Goal: Task Accomplishment & Management: Complete application form

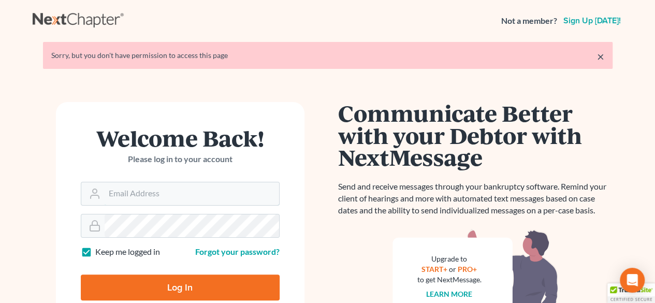
type input "[PERSON_NAME][EMAIL_ADDRESS][DOMAIN_NAME]"
click at [205, 279] on input "Log In" at bounding box center [180, 288] width 199 height 26
type input "Thinking..."
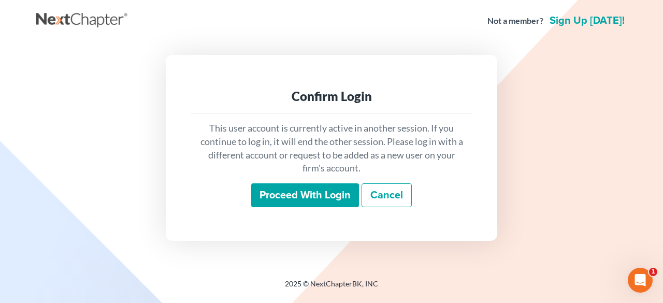
click at [316, 198] on input "Proceed with login" at bounding box center [305, 195] width 108 height 24
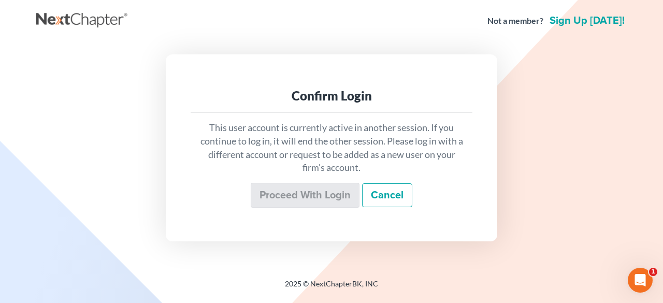
click at [554, 134] on div "Confirm Login This user account is currently active in another session. If you …" at bounding box center [331, 147] width 580 height 186
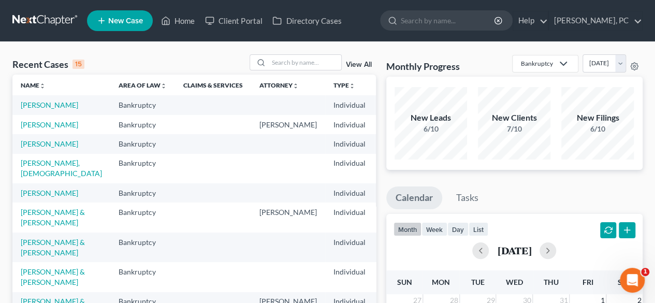
click at [137, 19] on span "New Case" at bounding box center [125, 21] width 35 height 8
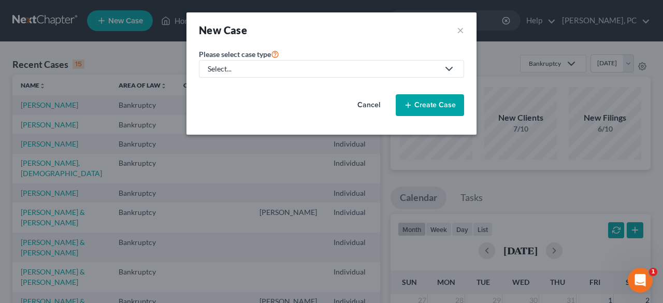
click at [327, 72] on div "Select..." at bounding box center [323, 69] width 231 height 10
click at [228, 90] on div "Bankruptcy" at bounding box center [227, 89] width 37 height 10
select select "11"
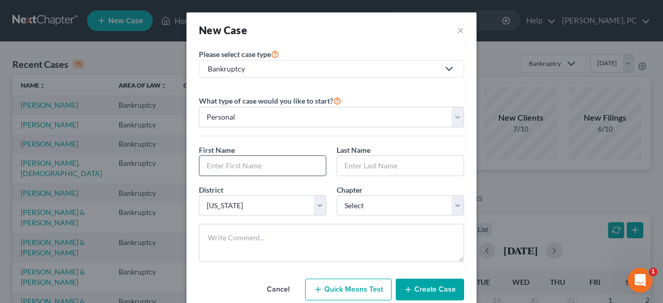
click at [239, 162] on input "text" at bounding box center [262, 166] width 126 height 20
type input "[PERSON_NAME]"
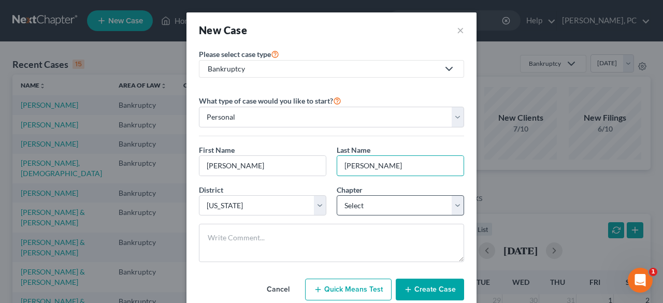
type input "[PERSON_NAME]"
click at [382, 207] on select "Select 7 11 12 13" at bounding box center [400, 205] width 127 height 21
select select "0"
click at [337, 195] on select "Select 7 11 12 13" at bounding box center [400, 205] width 127 height 21
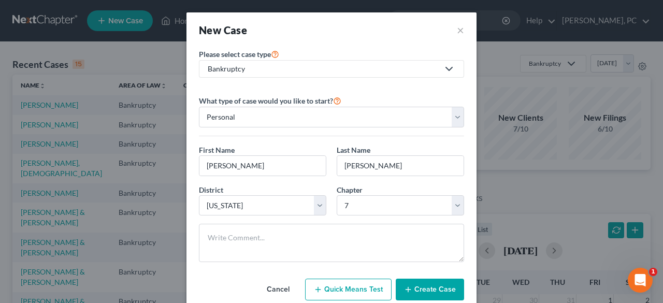
click at [430, 289] on button "Create Case" at bounding box center [430, 290] width 68 height 22
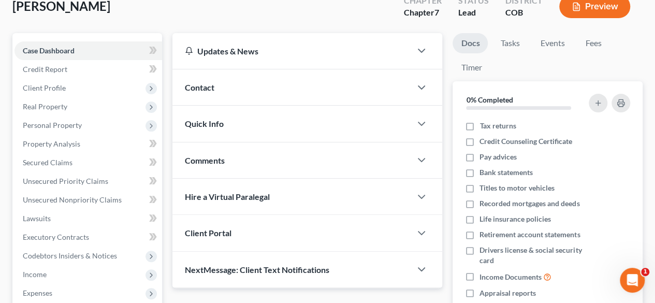
scroll to position [70, 0]
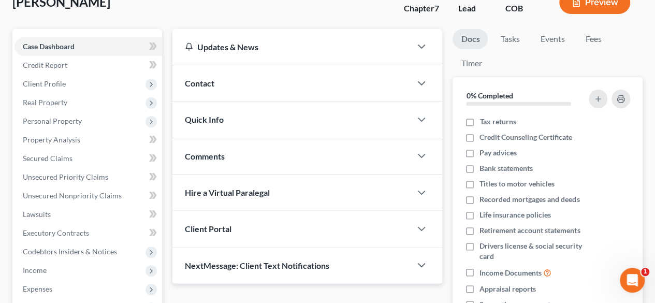
click at [286, 227] on div "Client Portal" at bounding box center [291, 229] width 239 height 36
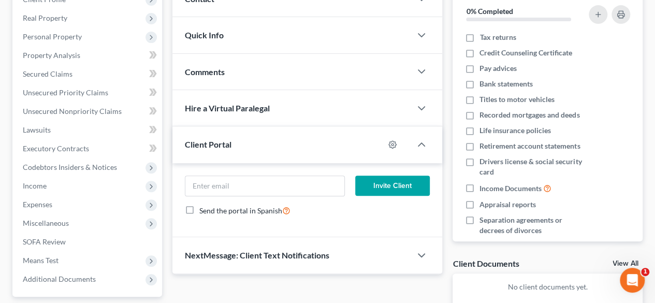
scroll to position [159, 0]
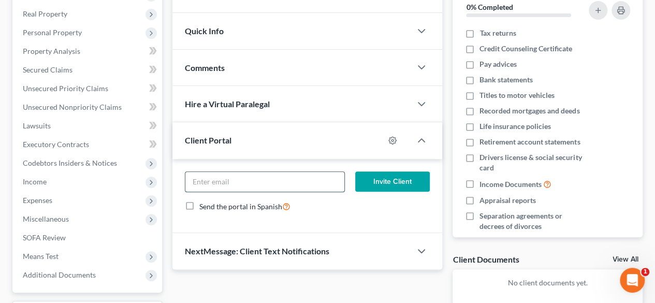
click at [269, 184] on input "email" at bounding box center [264, 182] width 159 height 20
paste input "[EMAIL_ADDRESS][DOMAIN_NAME]"
type input "[EMAIL_ADDRESS][DOMAIN_NAME]"
click at [377, 182] on button "Invite Client" at bounding box center [392, 181] width 75 height 21
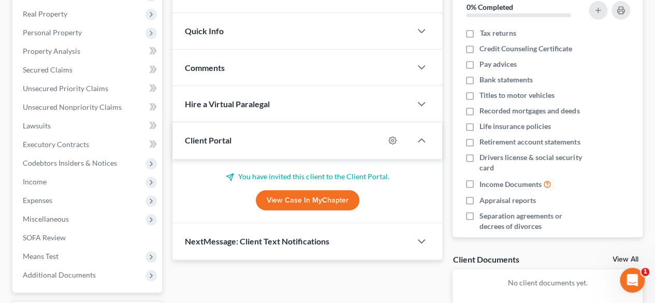
click at [445, 143] on div "Updates & News × [US_STATE] District Notes: Take a look at NextChapter's Distri…" at bounding box center [307, 130] width 280 height 381
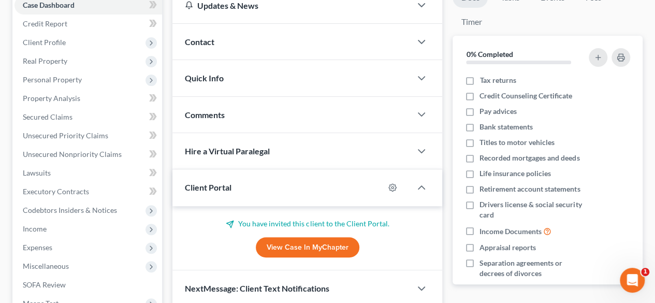
scroll to position [109, 0]
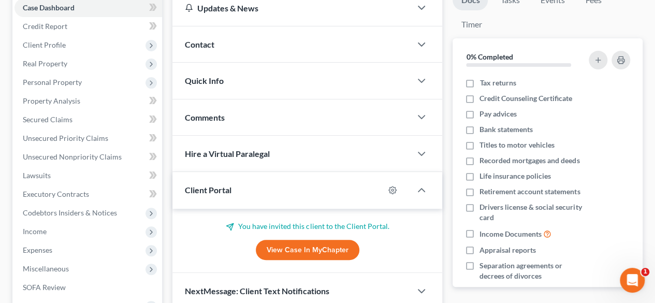
click at [447, 121] on div "Updates & News × [US_STATE] District Notes: Take a look at NextChapter's Distri…" at bounding box center [307, 180] width 280 height 381
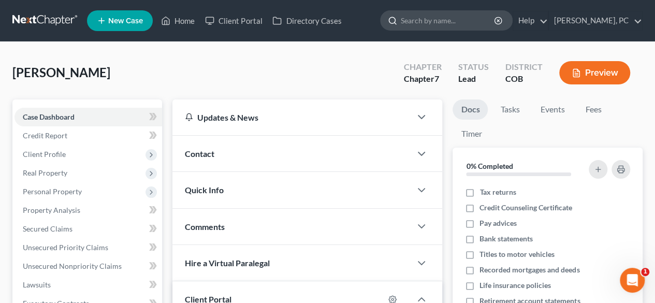
click at [423, 28] on input "search" at bounding box center [448, 20] width 95 height 19
type input "[PERSON_NAME]"
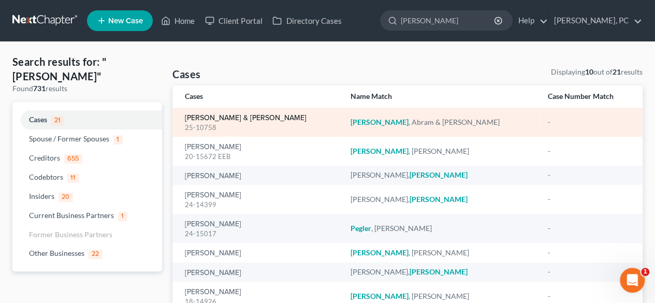
click at [208, 120] on link "[PERSON_NAME] & [PERSON_NAME]" at bounding box center [246, 117] width 122 height 7
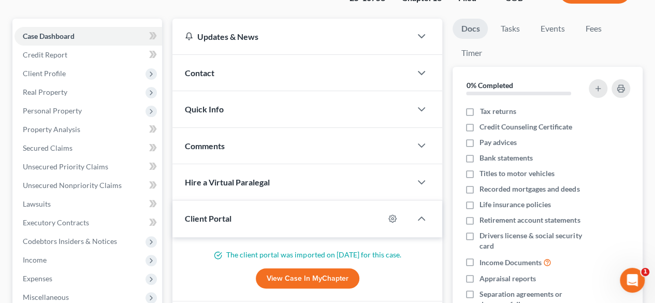
scroll to position [88, 0]
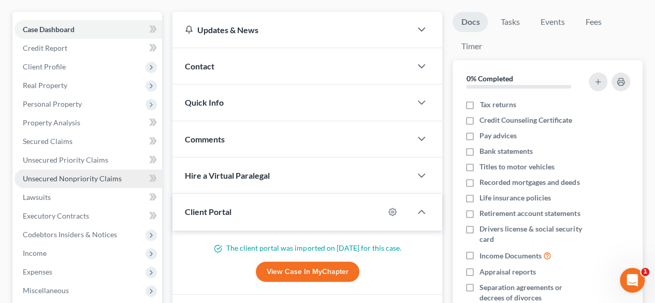
click at [108, 174] on span "Unsecured Nonpriority Claims" at bounding box center [72, 178] width 99 height 9
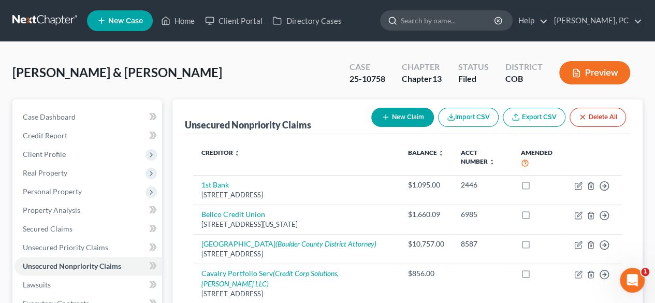
click at [423, 24] on input "search" at bounding box center [448, 20] width 95 height 19
type input "[PERSON_NAME]"
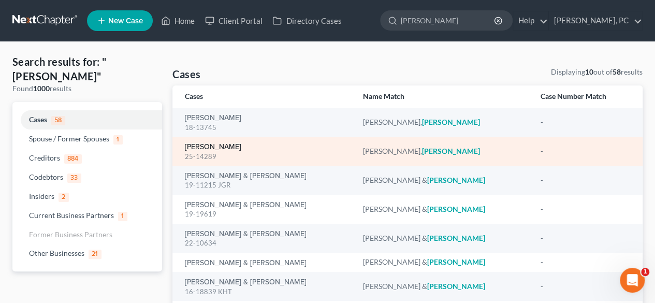
click at [227, 146] on link "[PERSON_NAME]" at bounding box center [213, 146] width 56 height 7
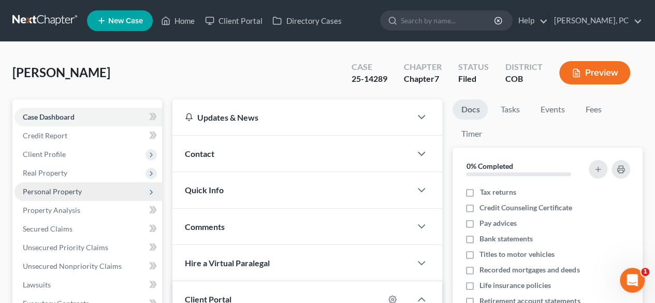
click at [70, 186] on span "Personal Property" at bounding box center [89, 191] width 148 height 19
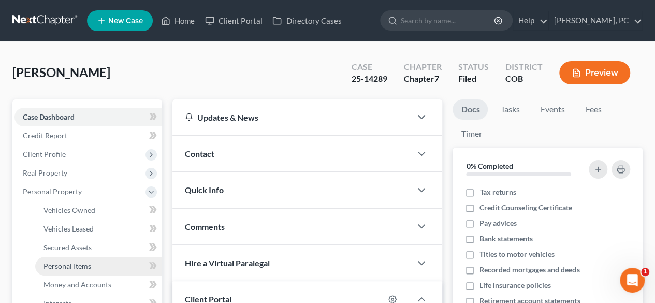
click at [82, 266] on span "Personal Items" at bounding box center [68, 266] width 48 height 9
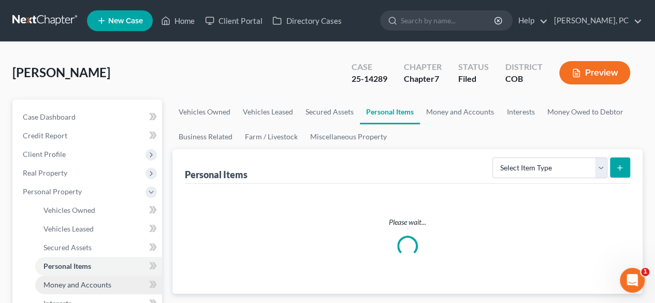
click at [85, 279] on link "Money and Accounts" at bounding box center [98, 285] width 127 height 19
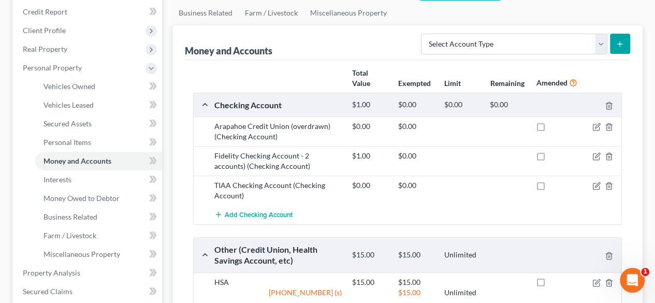
scroll to position [119, 0]
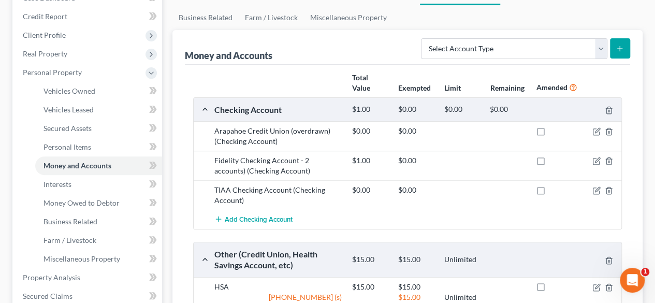
click at [472, 168] on div "$1.00 $0.00" at bounding box center [485, 165] width 276 height 21
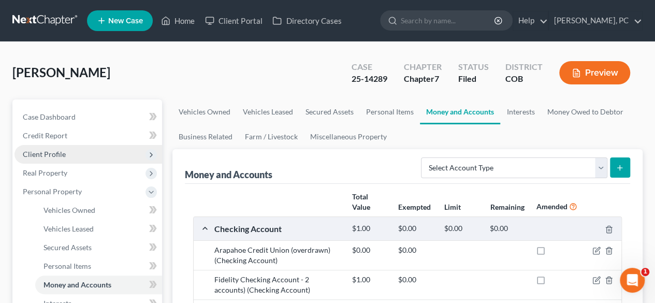
click at [63, 151] on span "Client Profile" at bounding box center [44, 154] width 43 height 9
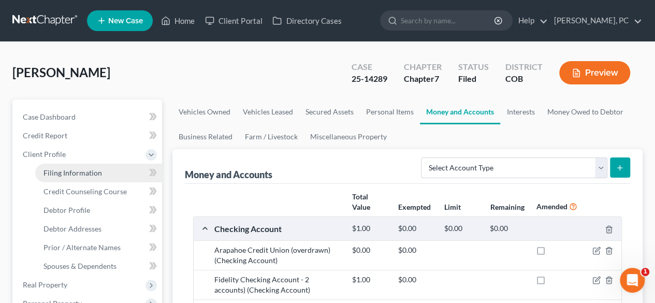
click at [68, 173] on span "Filing Information" at bounding box center [73, 172] width 59 height 9
select select "1"
select select "0"
select select "11"
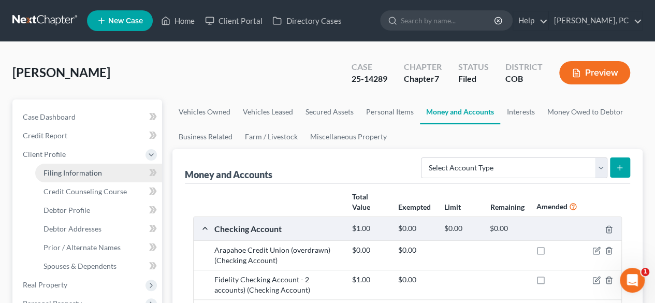
select select "5"
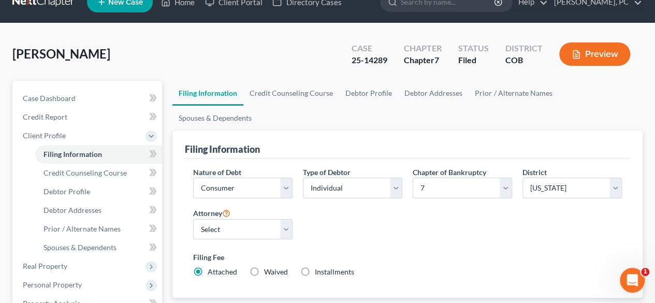
scroll to position [29, 0]
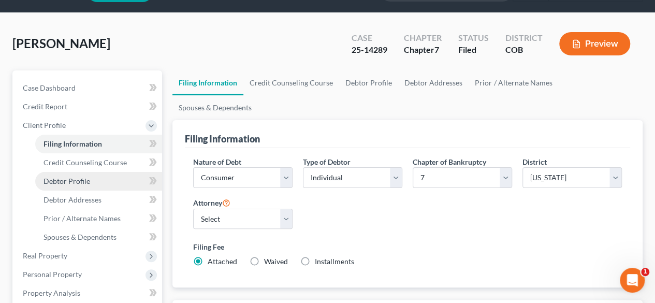
click at [67, 175] on link "Debtor Profile" at bounding box center [98, 181] width 127 height 19
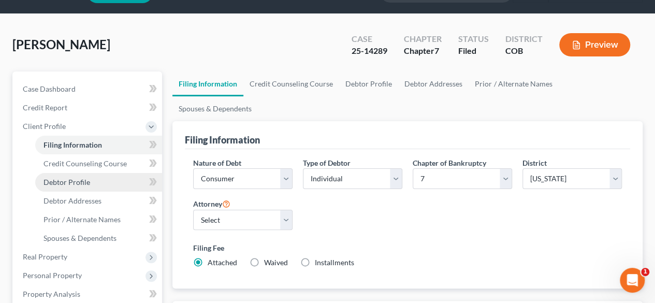
select select "0"
select select "2"
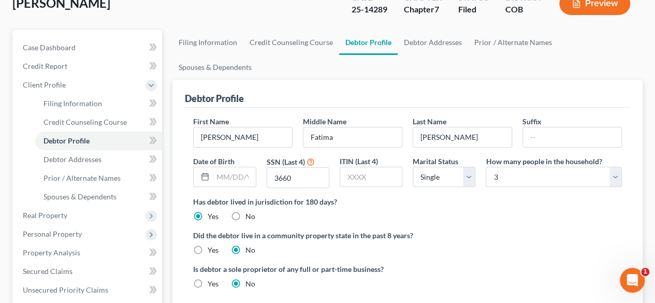
scroll to position [70, 0]
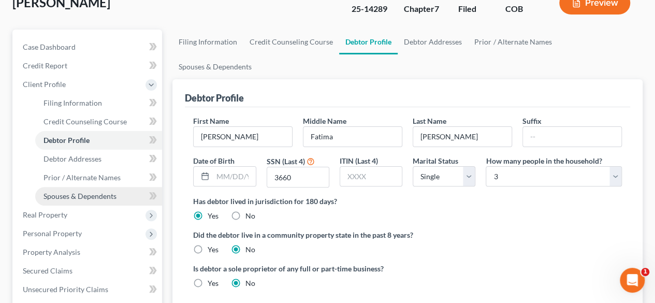
click at [114, 192] on span "Spouses & Dependents" at bounding box center [80, 196] width 73 height 9
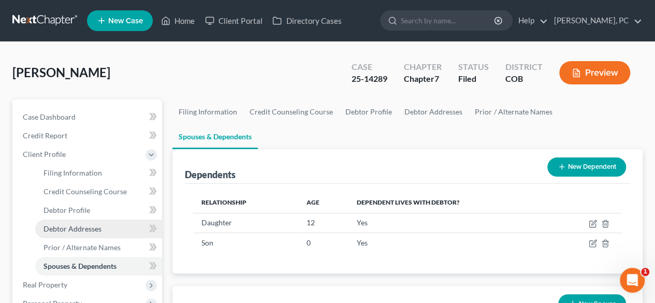
click at [87, 226] on span "Debtor Addresses" at bounding box center [73, 228] width 58 height 9
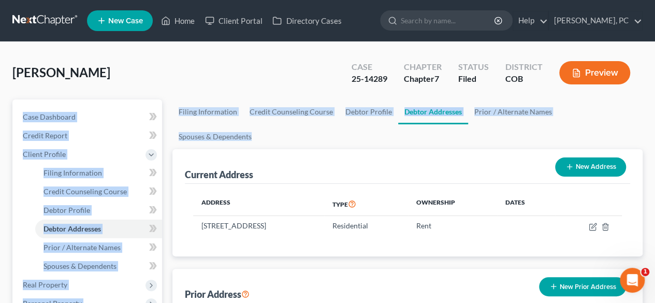
drag, startPoint x: 655, startPoint y: 71, endPoint x: 658, endPoint y: 103, distance: 31.8
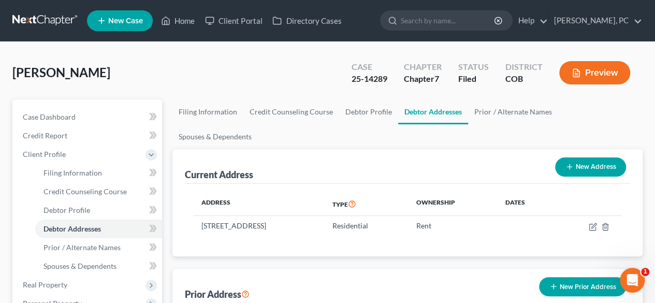
click at [642, 87] on div "Preview" at bounding box center [597, 74] width 92 height 31
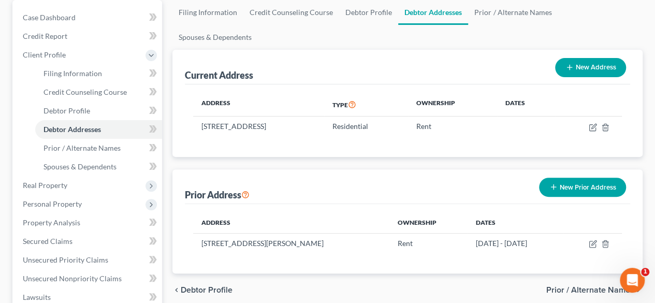
scroll to position [90, 0]
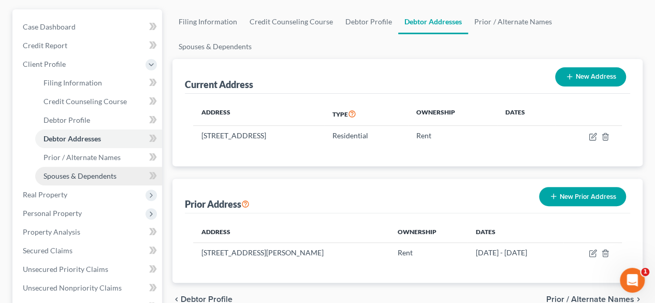
click at [102, 174] on span "Spouses & Dependents" at bounding box center [80, 175] width 73 height 9
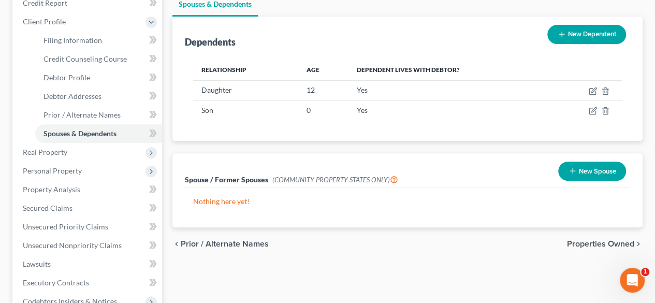
scroll to position [134, 0]
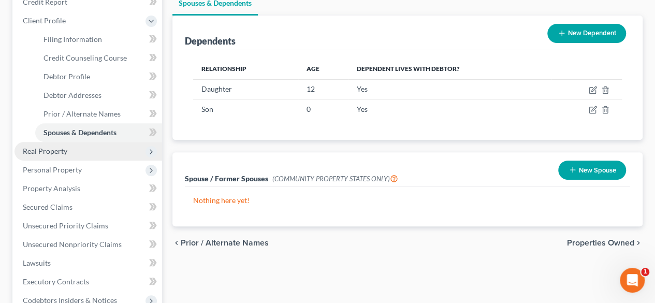
click at [56, 151] on span "Real Property" at bounding box center [45, 151] width 45 height 9
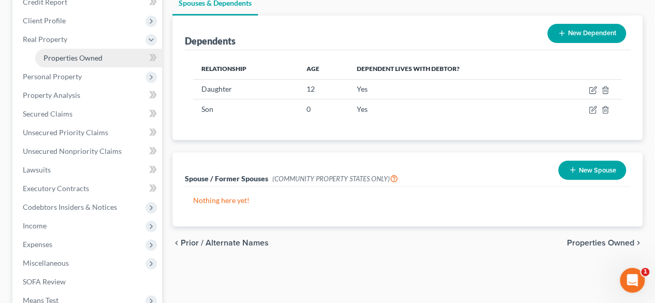
click at [88, 63] on link "Properties Owned" at bounding box center [98, 58] width 127 height 19
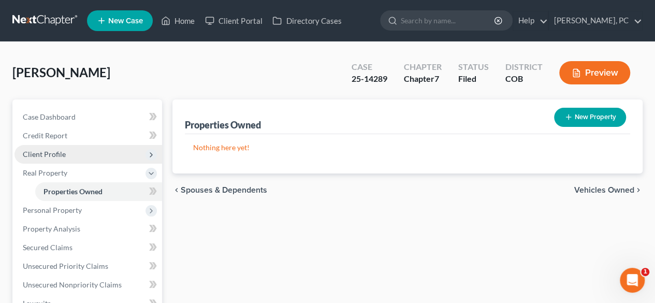
click at [60, 152] on span "Client Profile" at bounding box center [44, 154] width 43 height 9
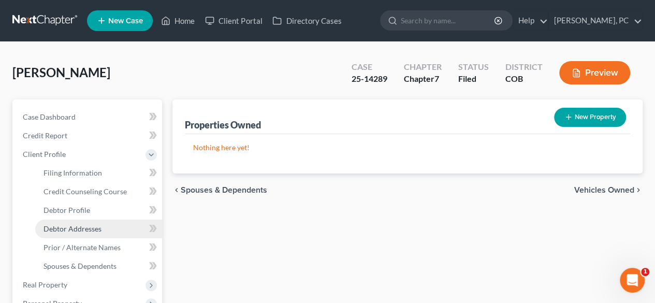
click at [81, 224] on span "Debtor Addresses" at bounding box center [73, 228] width 58 height 9
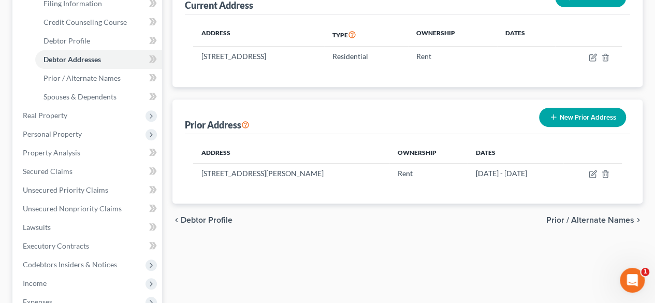
scroll to position [170, 0]
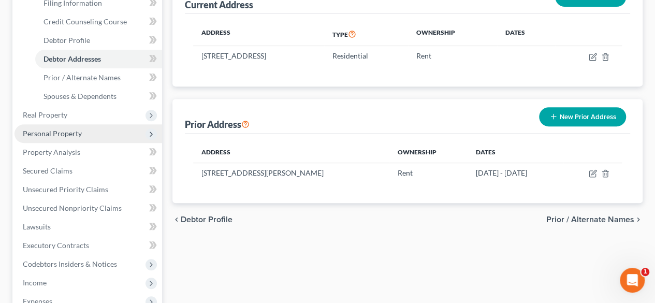
click at [71, 136] on span "Personal Property" at bounding box center [52, 133] width 59 height 9
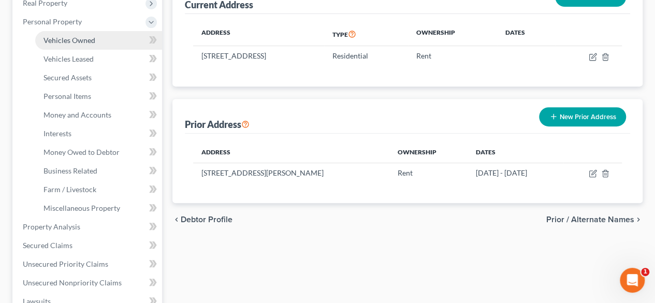
click at [92, 32] on link "Vehicles Owned" at bounding box center [98, 40] width 127 height 19
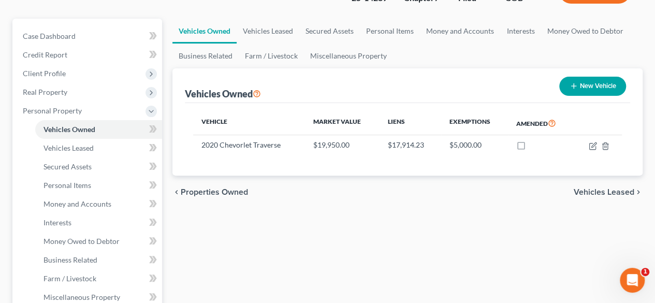
scroll to position [88, 0]
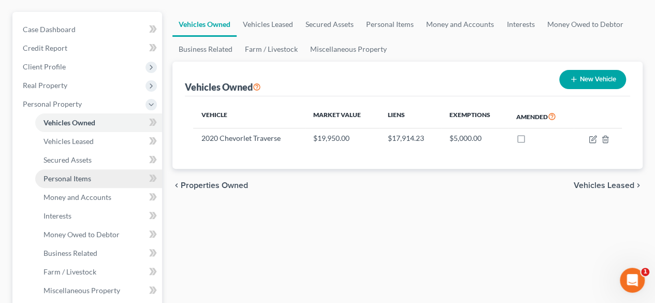
click at [72, 176] on span "Personal Items" at bounding box center [68, 178] width 48 height 9
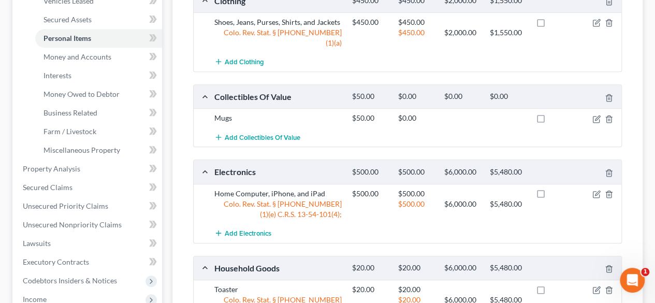
scroll to position [220, 0]
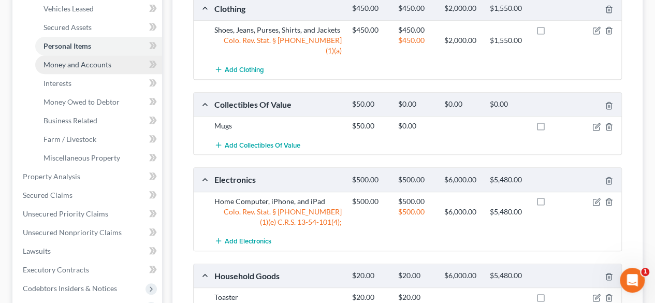
click at [105, 65] on span "Money and Accounts" at bounding box center [78, 64] width 68 height 9
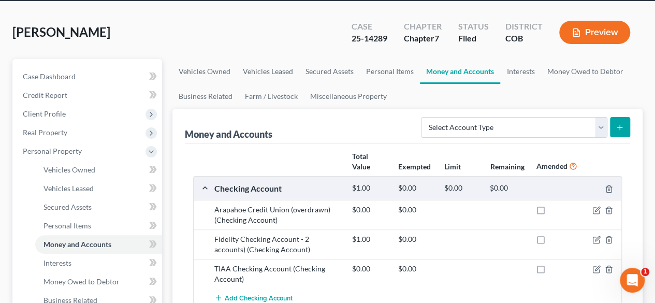
scroll to position [131, 0]
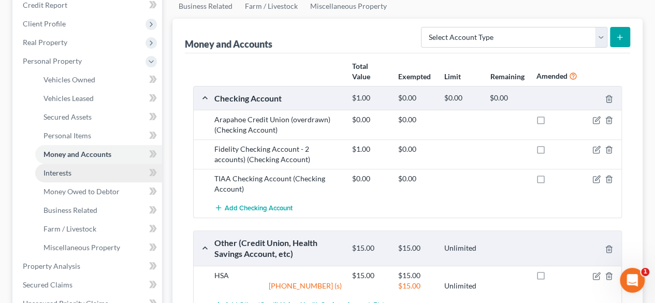
click at [67, 169] on span "Interests" at bounding box center [58, 172] width 28 height 9
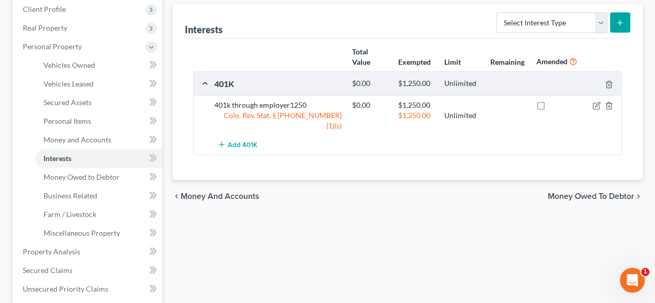
scroll to position [161, 0]
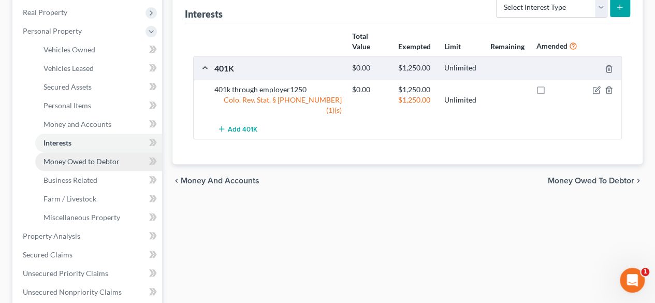
click at [66, 158] on span "Money Owed to Debtor" at bounding box center [82, 161] width 76 height 9
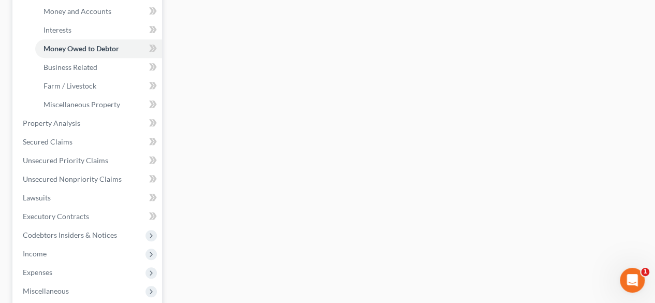
scroll to position [306, 0]
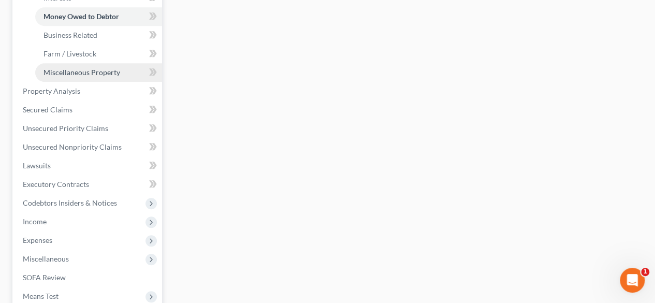
click at [106, 70] on span "Miscellaneous Property" at bounding box center [82, 72] width 77 height 9
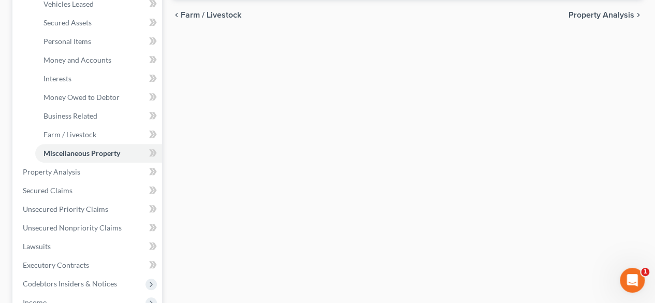
scroll to position [234, 0]
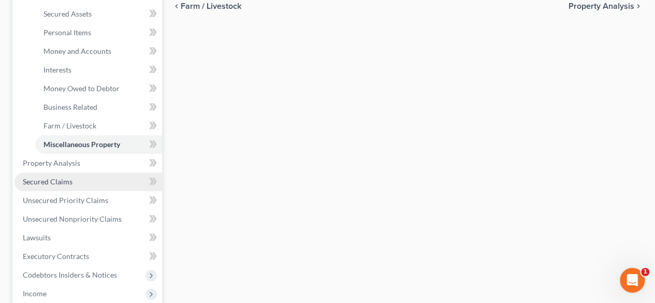
click at [44, 186] on link "Secured Claims" at bounding box center [89, 181] width 148 height 19
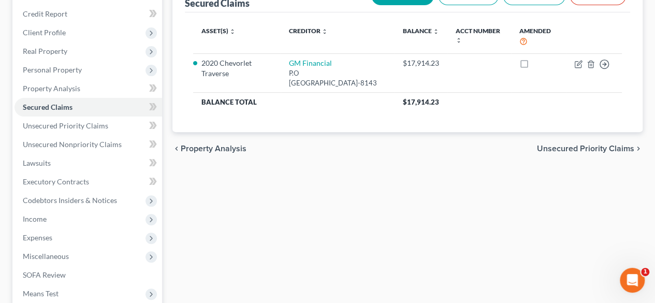
scroll to position [140, 0]
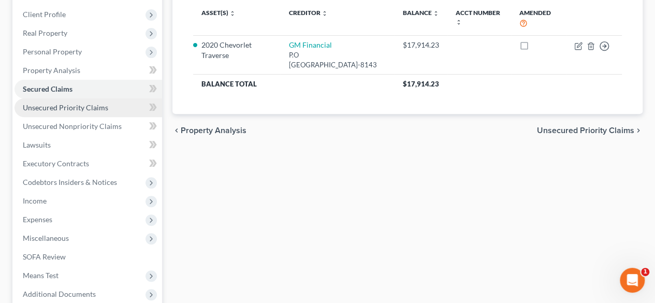
click at [94, 109] on span "Unsecured Priority Claims" at bounding box center [65, 107] width 85 height 9
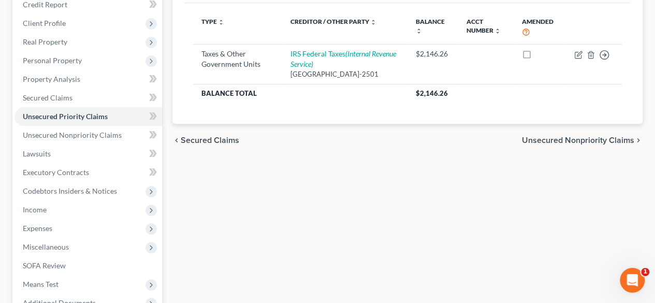
scroll to position [153, 0]
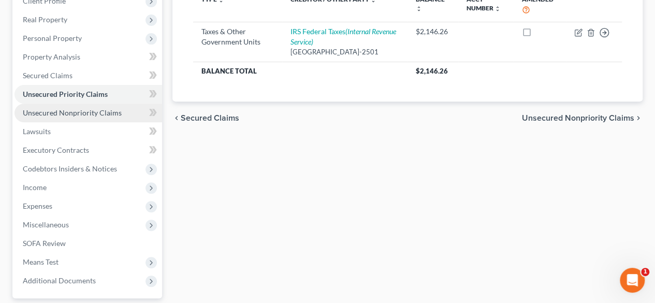
click at [79, 113] on span "Unsecured Nonpriority Claims" at bounding box center [72, 112] width 99 height 9
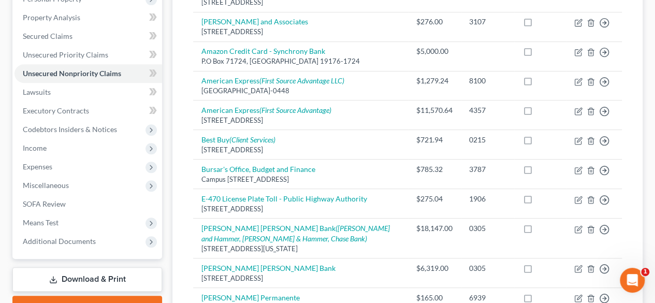
scroll to position [186, 0]
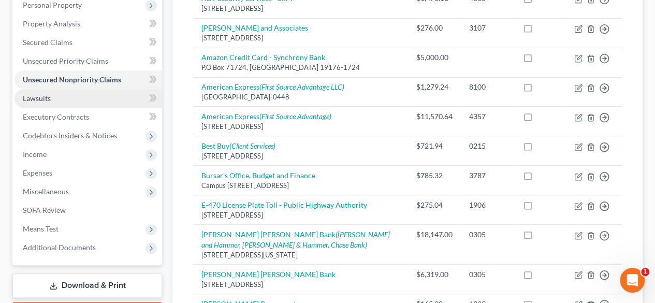
click at [53, 99] on link "Lawsuits" at bounding box center [89, 98] width 148 height 19
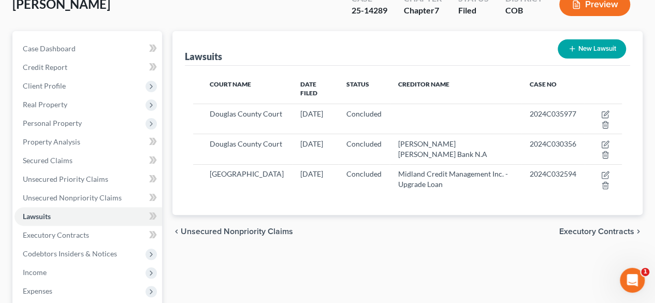
scroll to position [69, 0]
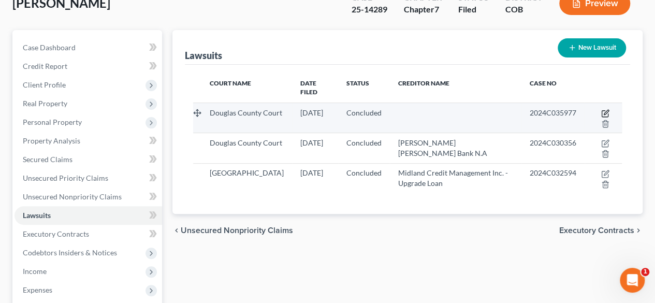
click at [604, 109] on icon "button" at bounding box center [605, 113] width 8 height 8
select select "2"
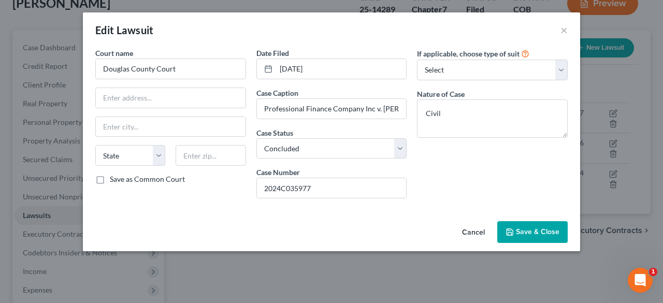
click at [479, 228] on button "Cancel" at bounding box center [473, 232] width 39 height 21
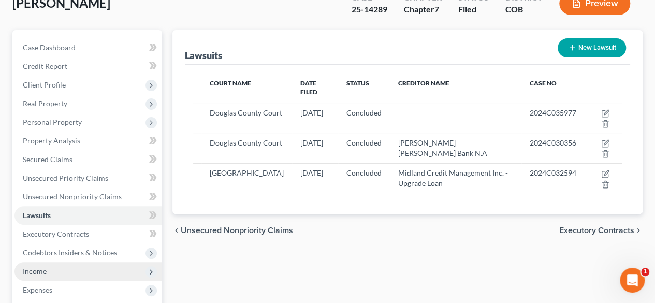
click at [42, 268] on span "Income" at bounding box center [35, 271] width 24 height 9
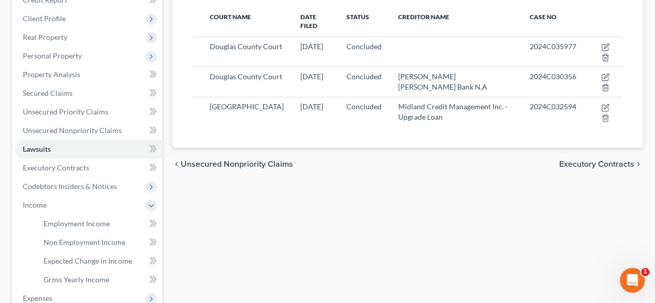
scroll to position [167, 0]
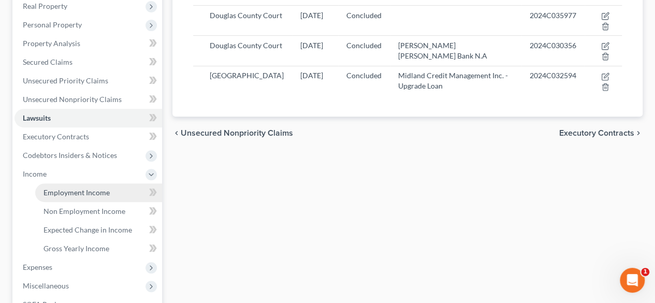
click at [96, 197] on link "Employment Income" at bounding box center [98, 192] width 127 height 19
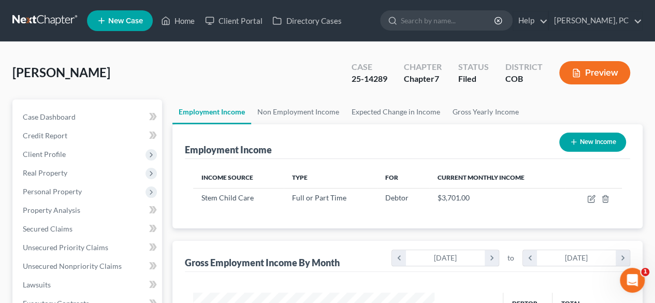
scroll to position [517799, 517721]
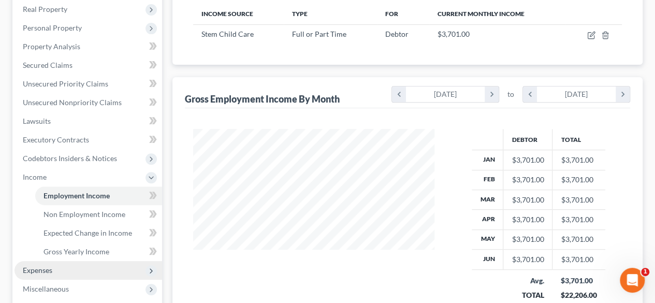
click at [49, 266] on span "Expenses" at bounding box center [38, 270] width 30 height 9
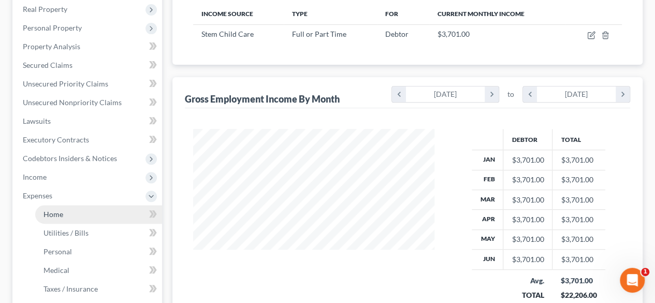
click at [59, 211] on span "Home" at bounding box center [54, 214] width 20 height 9
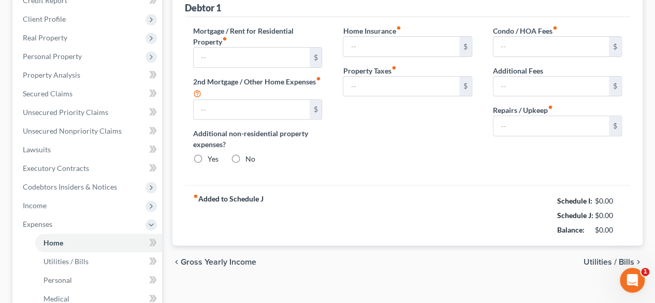
type input "2,900.00"
type input "0.00"
radio input "true"
type input "0.00"
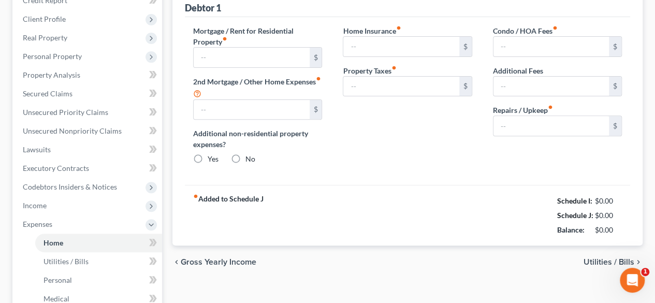
type input "0.00"
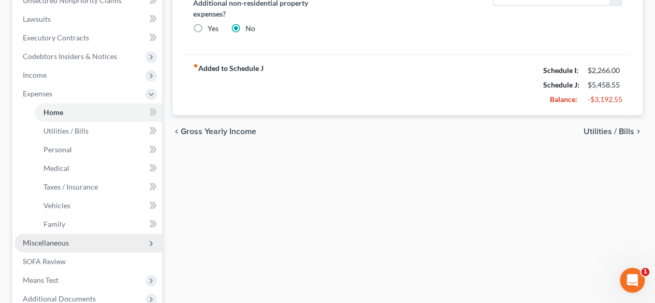
click at [61, 239] on span "Miscellaneous" at bounding box center [46, 242] width 46 height 9
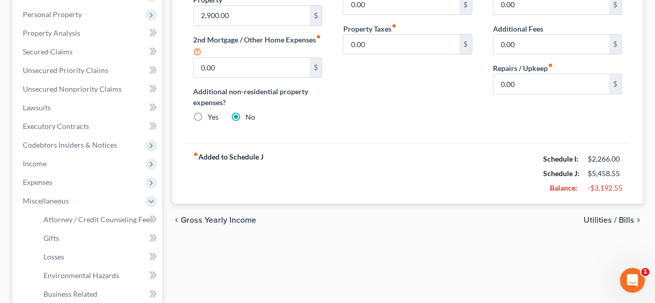
scroll to position [183, 0]
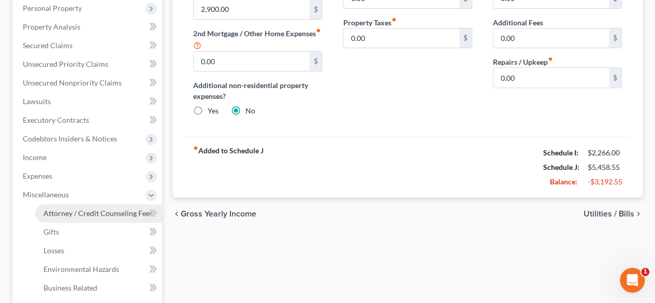
click at [117, 214] on span "Attorney / Credit Counseling Fees" at bounding box center [98, 213] width 109 height 9
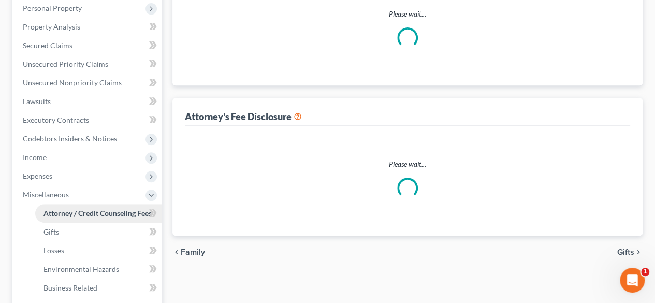
select select "0"
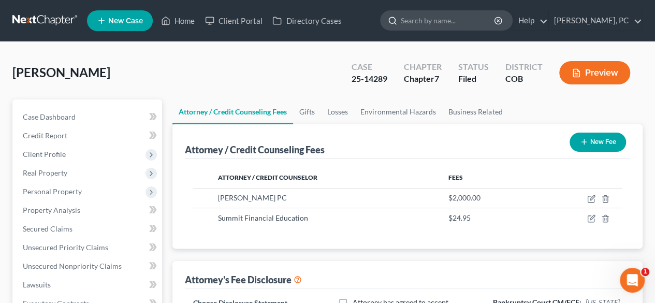
click at [431, 22] on input "search" at bounding box center [448, 20] width 95 height 19
type input "v"
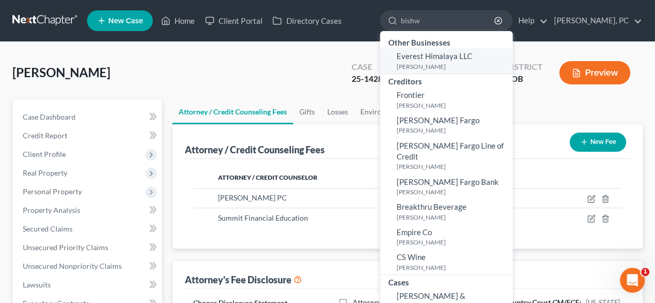
type input "bishw"
click at [437, 68] on small "[PERSON_NAME]" at bounding box center [453, 66] width 113 height 9
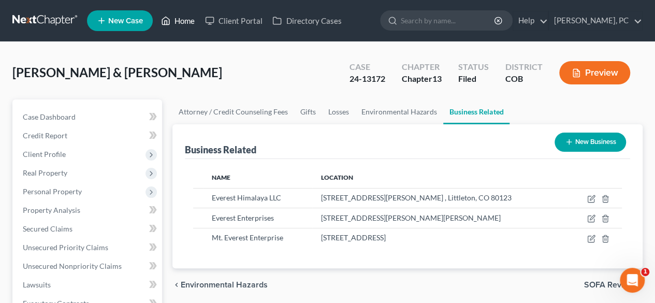
click at [181, 26] on link "Home" at bounding box center [178, 20] width 44 height 19
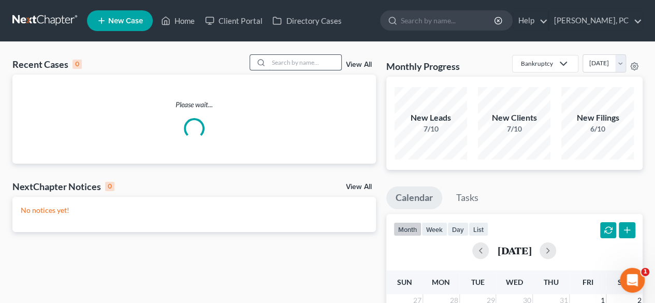
click at [315, 66] on input "search" at bounding box center [305, 62] width 73 height 15
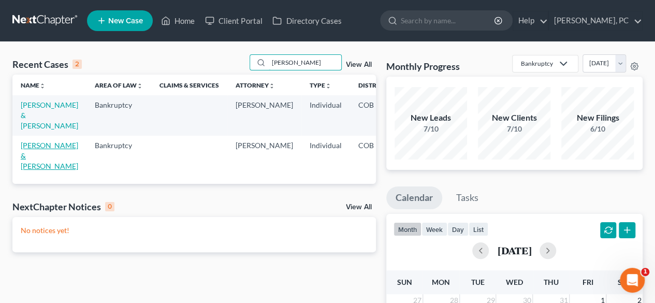
type input "[PERSON_NAME]"
click at [28, 157] on link "[PERSON_NAME] & [PERSON_NAME]" at bounding box center [49, 156] width 57 height 30
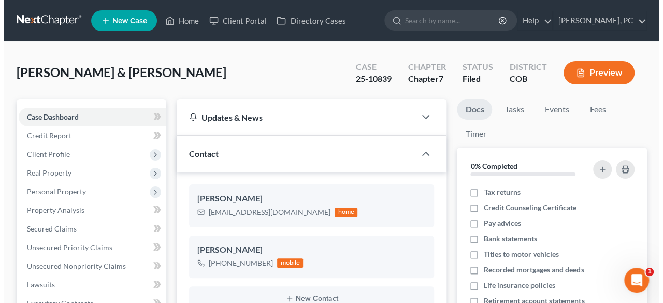
scroll to position [178, 0]
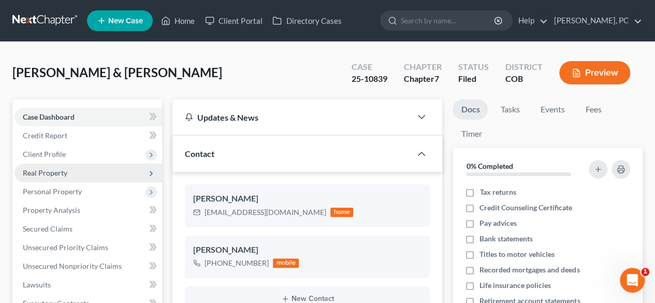
click at [50, 173] on span "Real Property" at bounding box center [45, 172] width 45 height 9
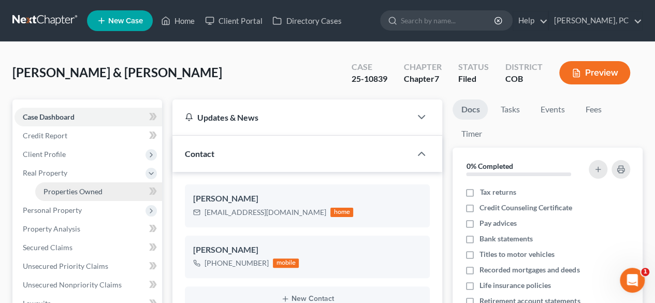
click at [96, 190] on span "Properties Owned" at bounding box center [73, 191] width 59 height 9
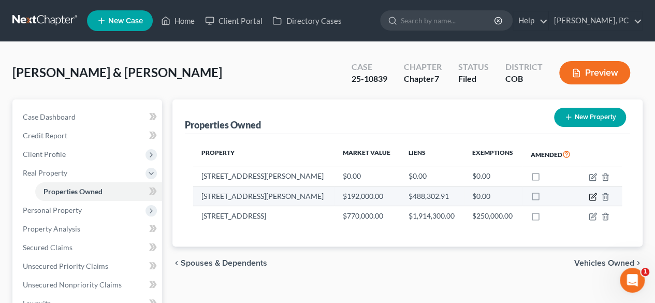
click at [597, 201] on icon "button" at bounding box center [593, 197] width 8 height 8
select select "5"
select select "3"
select select "1"
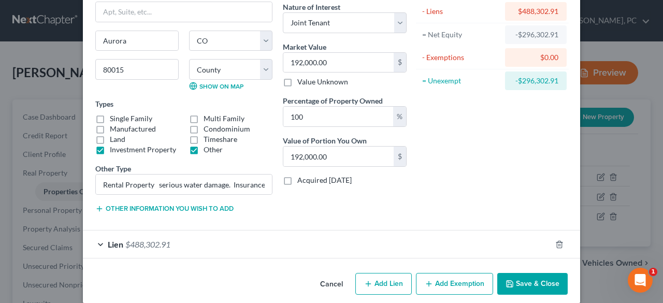
scroll to position [95, 0]
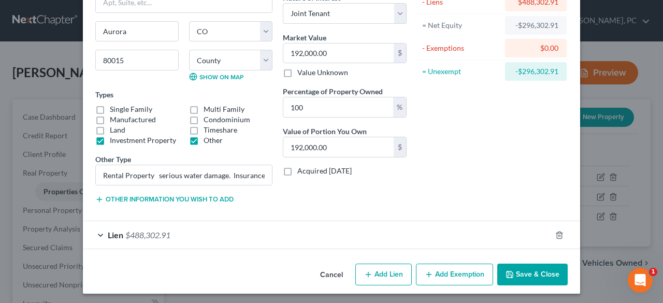
click at [149, 232] on span "$488,302.91" at bounding box center [147, 235] width 45 height 10
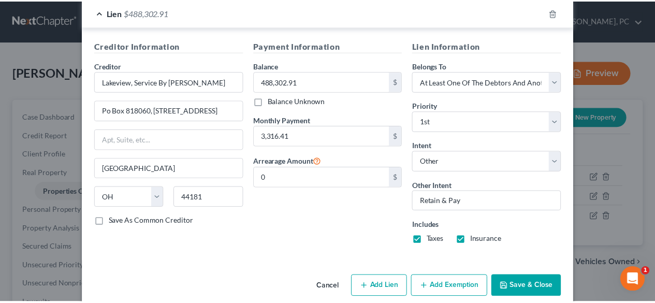
scroll to position [329, 0]
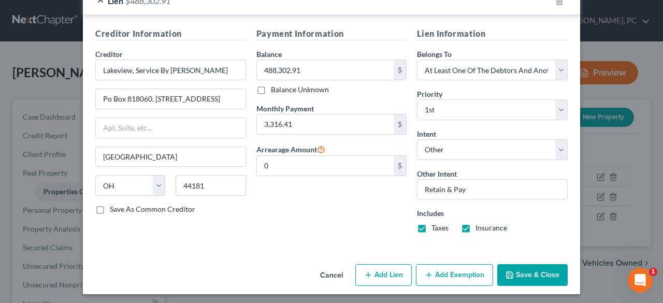
click at [522, 273] on button "Save & Close" at bounding box center [532, 275] width 70 height 22
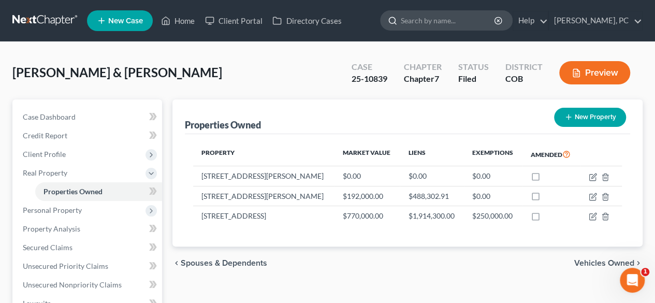
click at [434, 26] on input "search" at bounding box center [448, 20] width 95 height 19
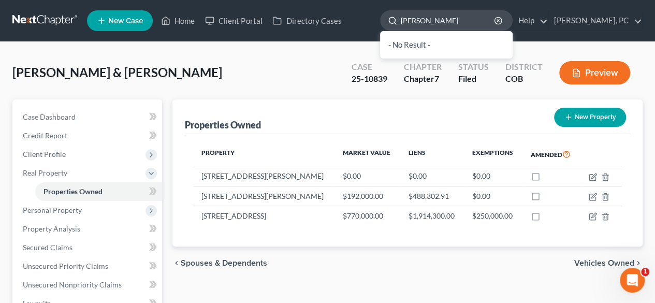
type input "[PERSON_NAME]"
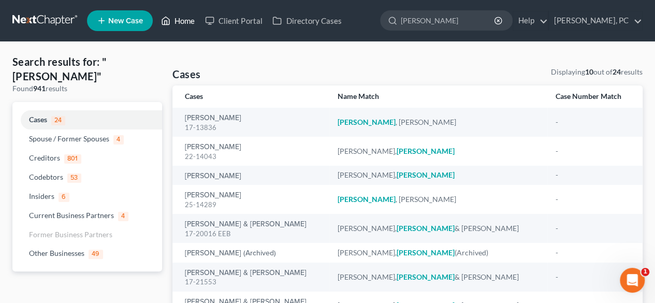
click at [186, 21] on link "Home" at bounding box center [178, 20] width 44 height 19
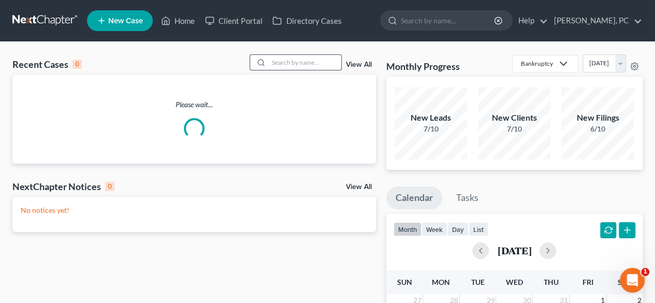
click at [296, 61] on input "search" at bounding box center [305, 62] width 73 height 15
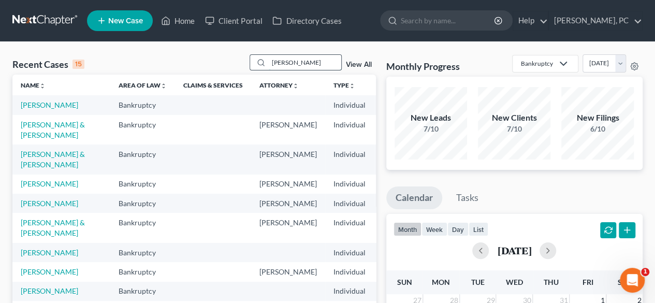
type input "[PERSON_NAME]"
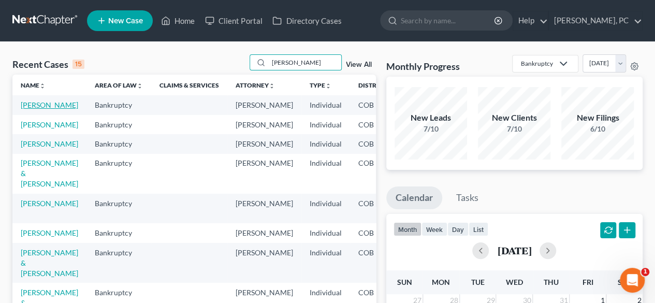
click at [35, 109] on link "[PERSON_NAME]" at bounding box center [49, 104] width 57 height 9
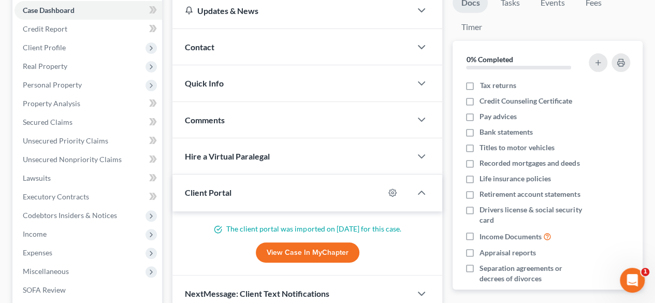
scroll to position [146, 0]
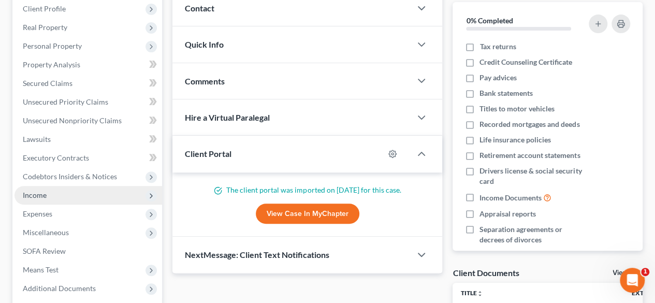
click at [51, 195] on span "Income" at bounding box center [89, 195] width 148 height 19
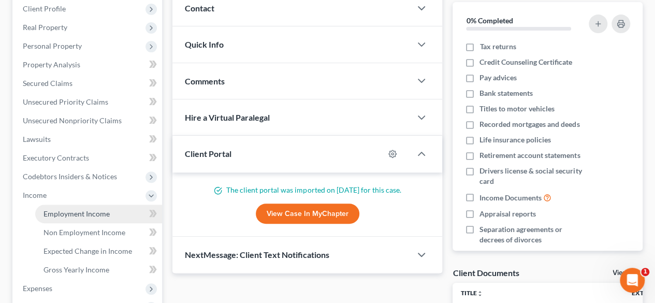
click at [61, 208] on link "Employment Income" at bounding box center [98, 214] width 127 height 19
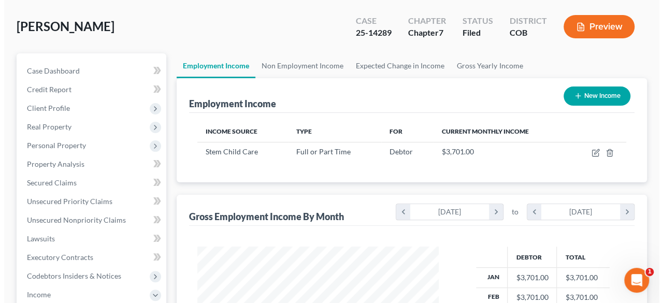
scroll to position [48, 0]
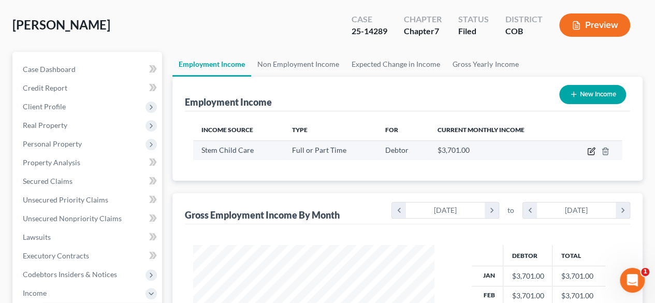
click at [593, 149] on icon "button" at bounding box center [591, 151] width 8 height 8
select select "0"
select select "5"
select select "0"
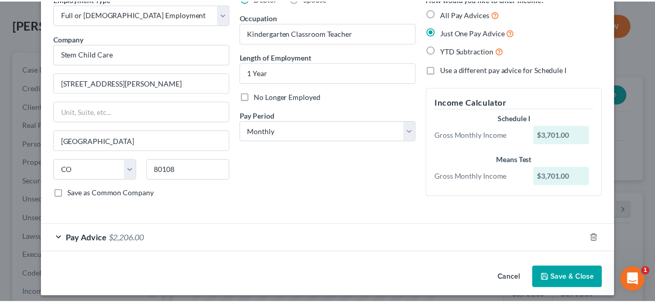
scroll to position [58, 0]
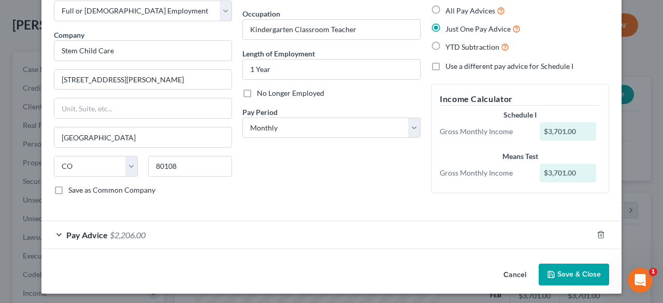
click at [575, 269] on button "Save & Close" at bounding box center [574, 275] width 70 height 22
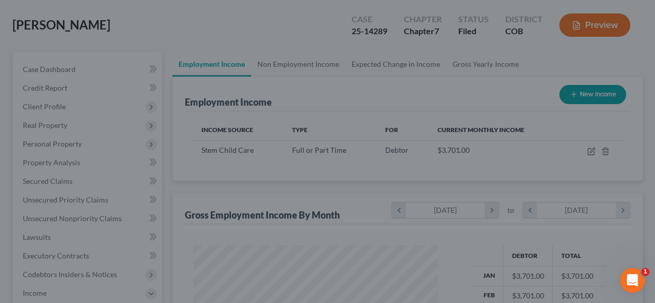
scroll to position [517799, 517721]
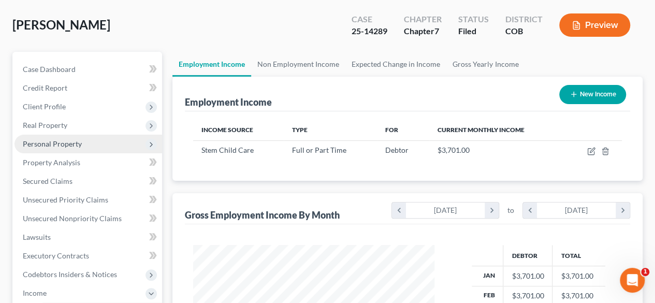
click at [65, 148] on span "Personal Property" at bounding box center [52, 143] width 59 height 9
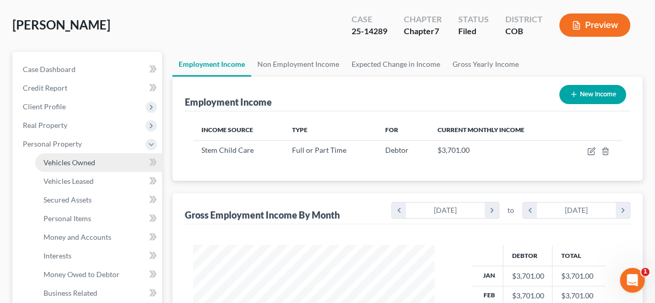
click at [74, 159] on span "Vehicles Owned" at bounding box center [70, 162] width 52 height 9
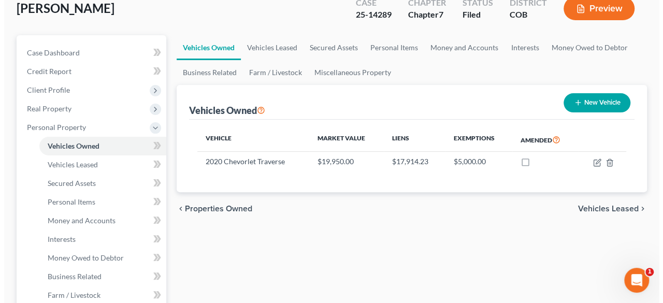
scroll to position [65, 0]
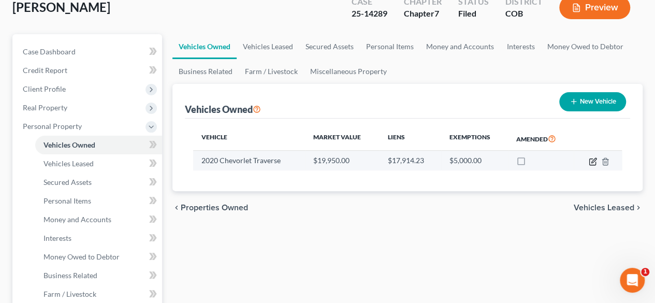
click at [589, 162] on icon "button" at bounding box center [592, 162] width 6 height 6
select select "0"
select select "6"
select select "2"
select select "0"
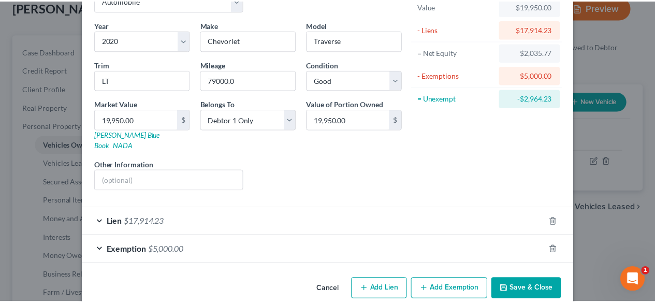
scroll to position [73, 0]
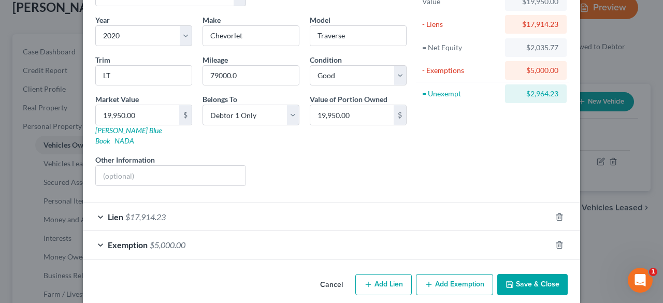
click at [327, 275] on button "Cancel" at bounding box center [331, 285] width 39 height 21
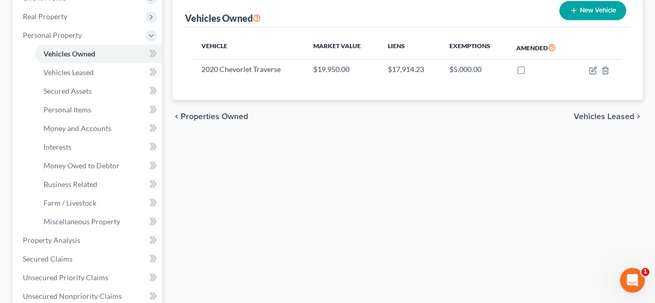
scroll to position [197, 0]
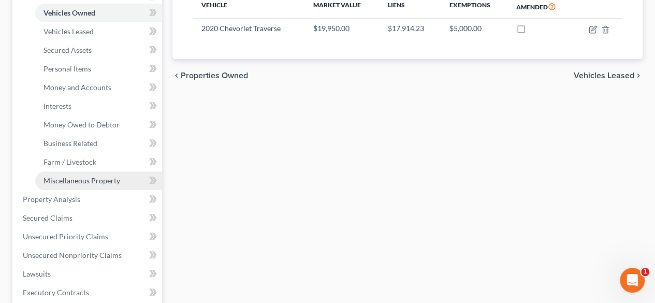
click at [91, 178] on span "Miscellaneous Property" at bounding box center [82, 180] width 77 height 9
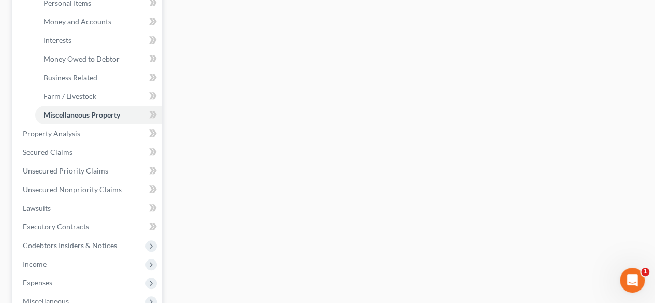
scroll to position [265, 0]
